Goal: Find contact information: Find contact information

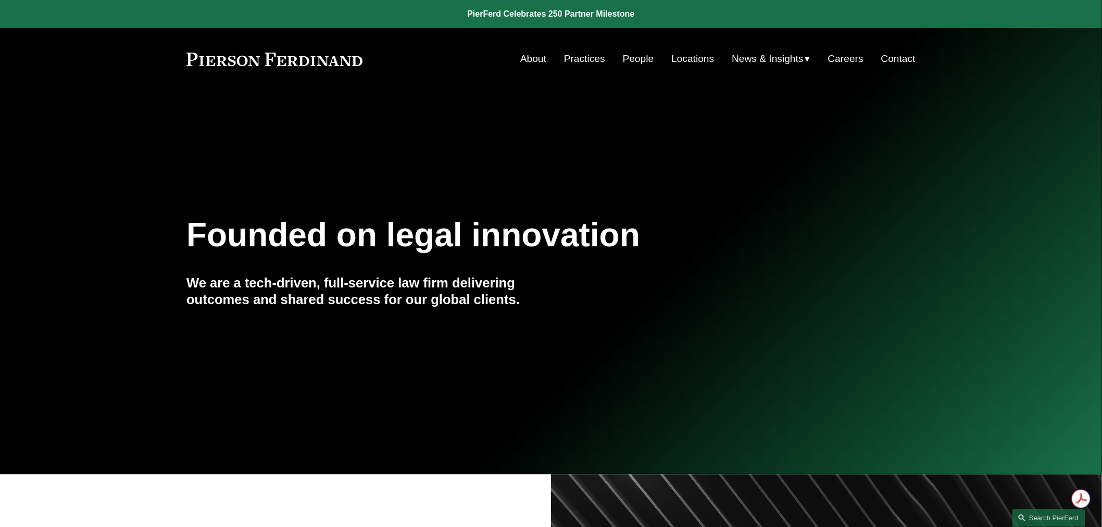
click at [693, 60] on link "Locations" at bounding box center [692, 59] width 43 height 20
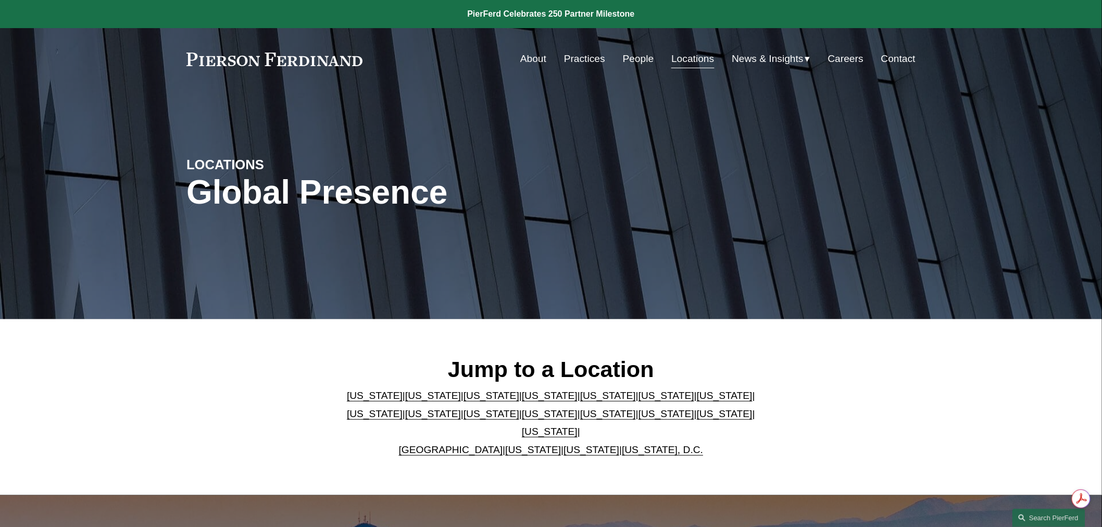
click at [522, 419] on link "[US_STATE]" at bounding box center [550, 413] width 56 height 11
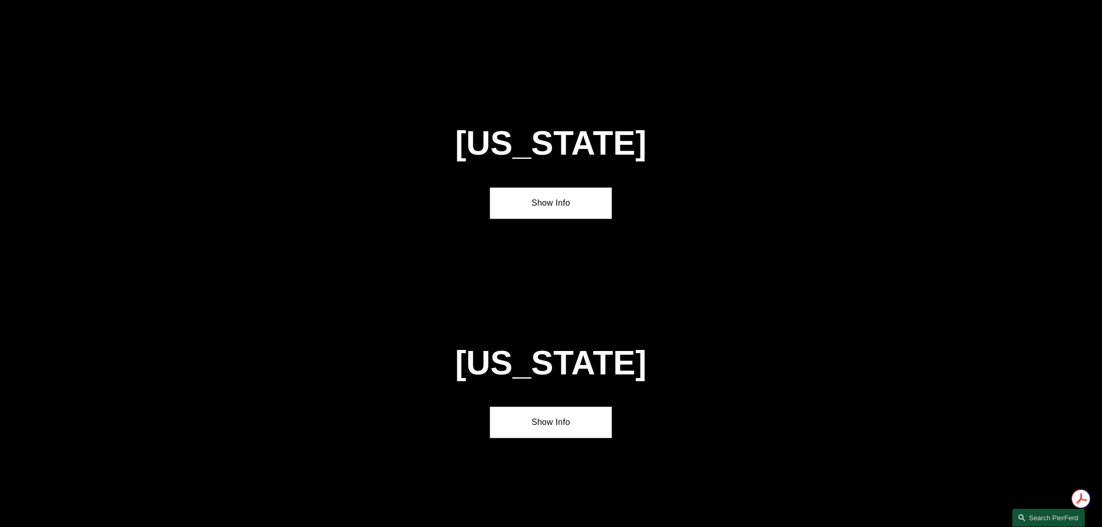
scroll to position [2687, 0]
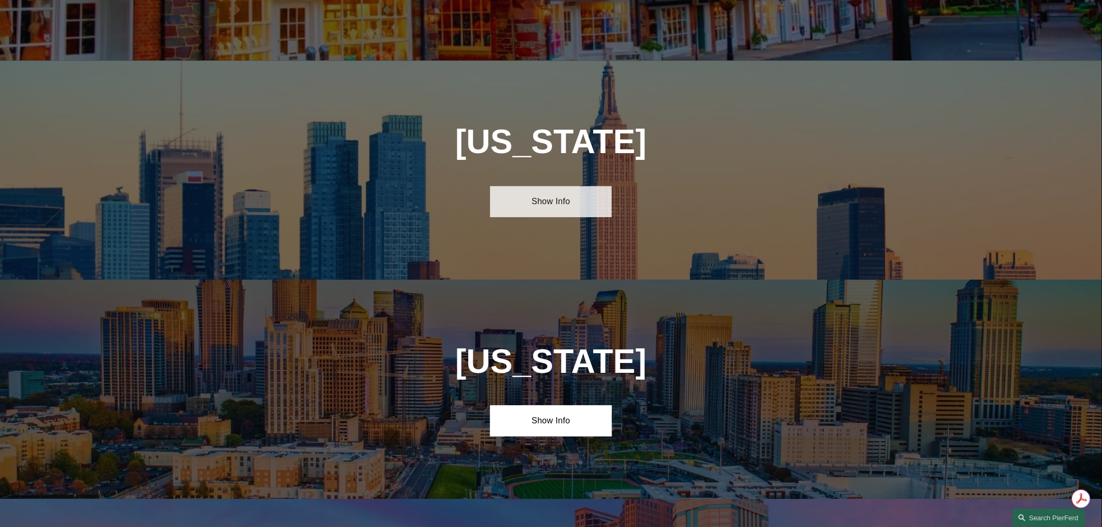
click at [548, 186] on link "Show Info" at bounding box center [550, 201] width 121 height 31
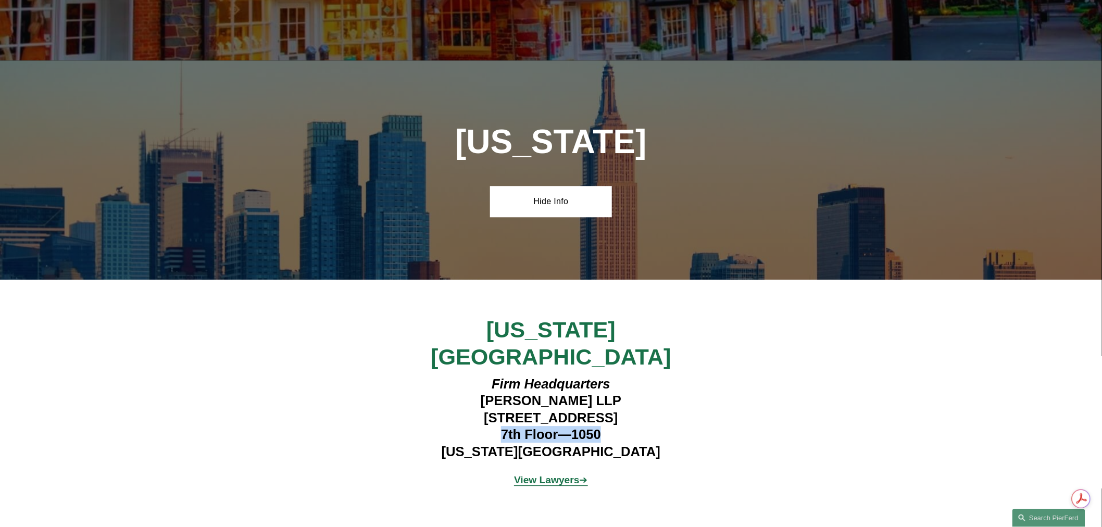
drag, startPoint x: 498, startPoint y: 350, endPoint x: 601, endPoint y: 345, distance: 103.2
click at [601, 375] on h4 "Firm Headquarters Pierson Ferdinand LLP 1270 Avenue of the Americas 7th Floor—1…" at bounding box center [550, 417] width 303 height 84
copy h4 "7th Floor—1050"
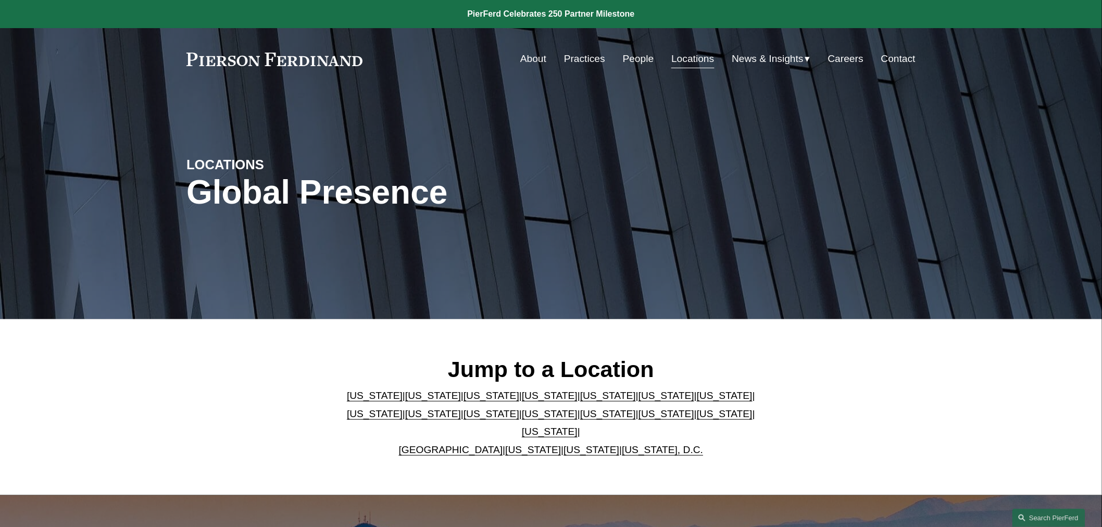
click at [634, 57] on link "People" at bounding box center [638, 59] width 31 height 20
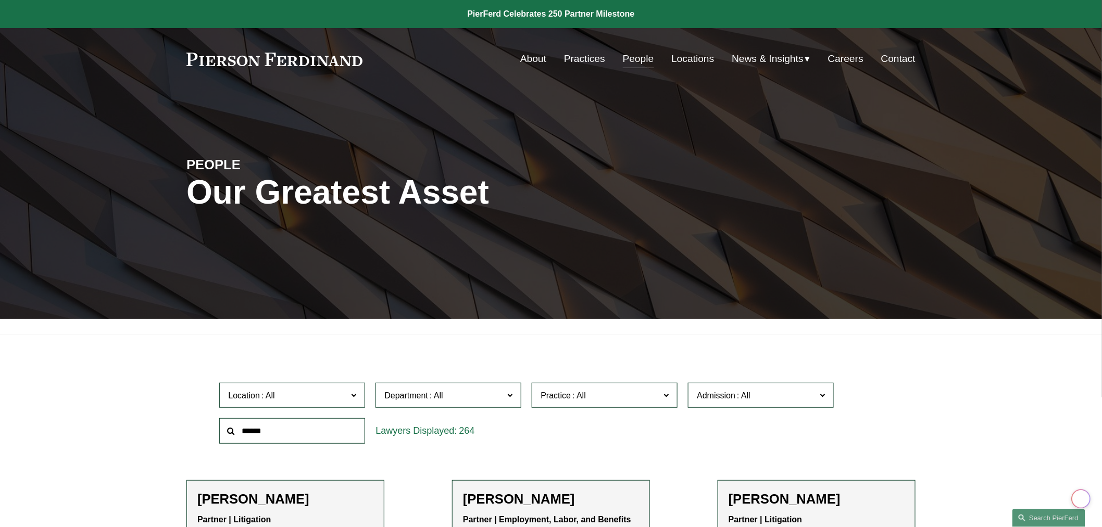
click at [269, 425] on input "text" at bounding box center [292, 431] width 146 height 26
type input "****"
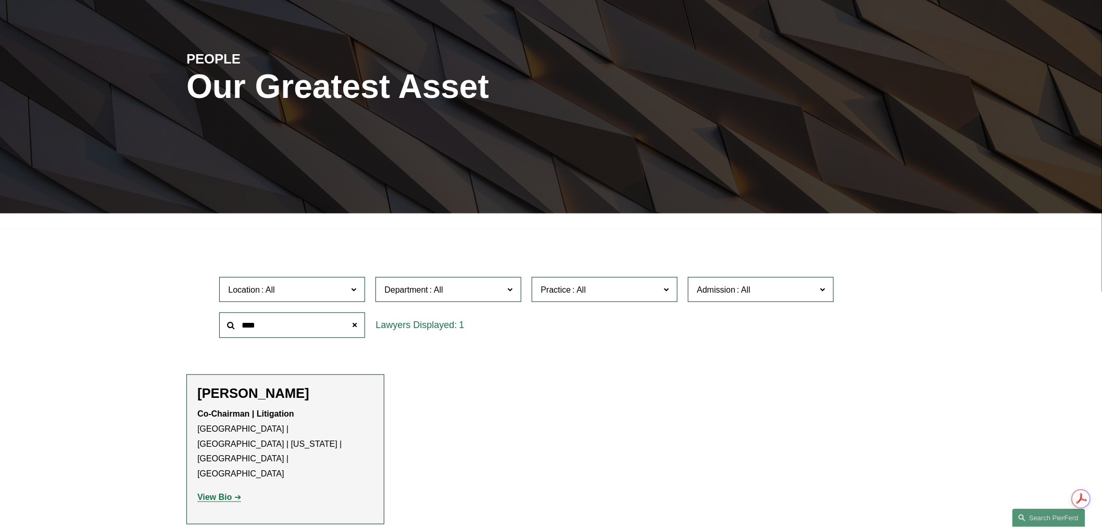
scroll to position [116, 0]
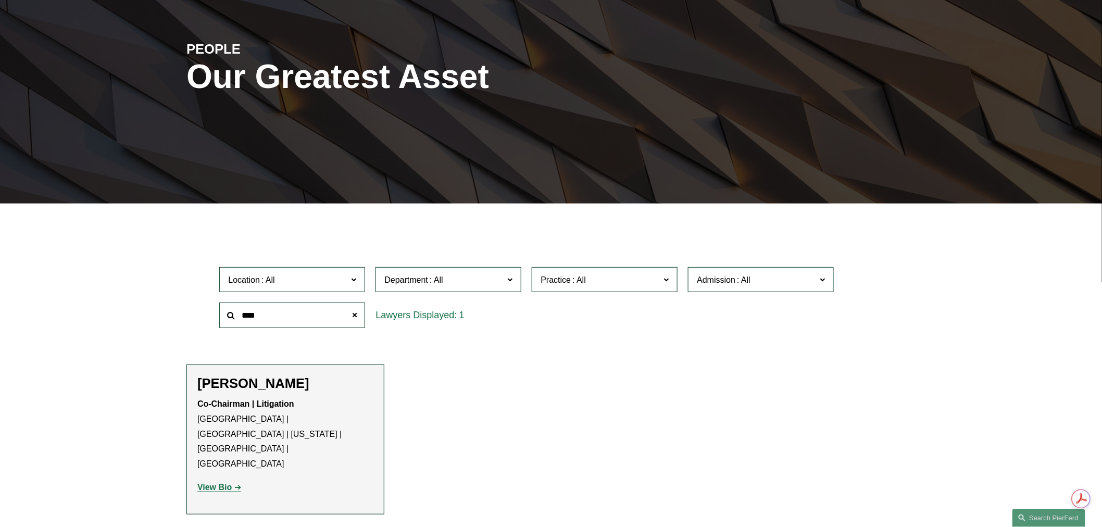
click at [221, 483] on strong "View Bio" at bounding box center [214, 487] width 34 height 9
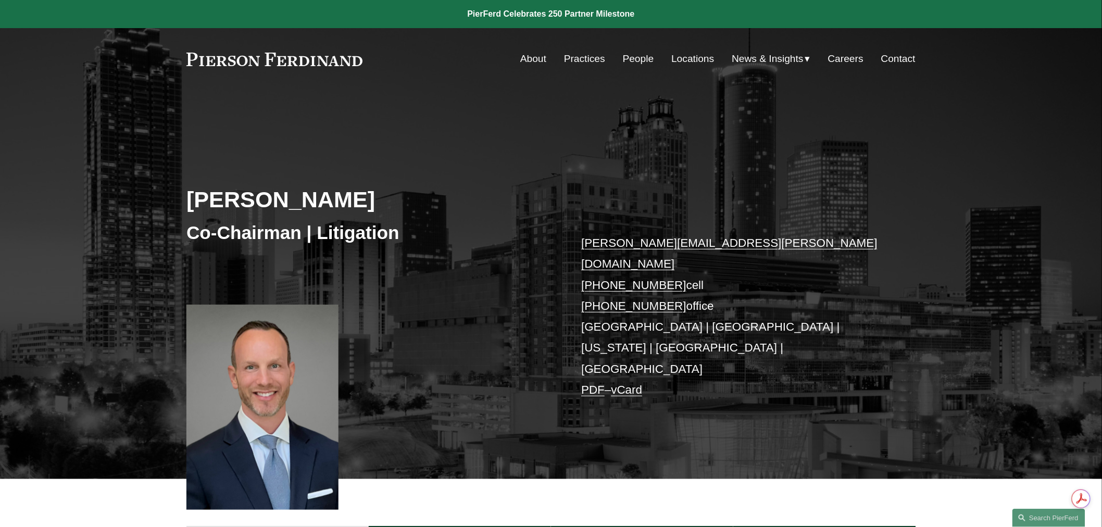
drag, startPoint x: 670, startPoint y: 262, endPoint x: 599, endPoint y: 264, distance: 71.3
click at [599, 264] on p "joel.ferdinand@pierferd.com +1.404.640.6952 cell +1.770.759.2254 office Atlanta…" at bounding box center [732, 317] width 303 height 168
copy link "404.640.6952"
